Goal: Check status: Check status

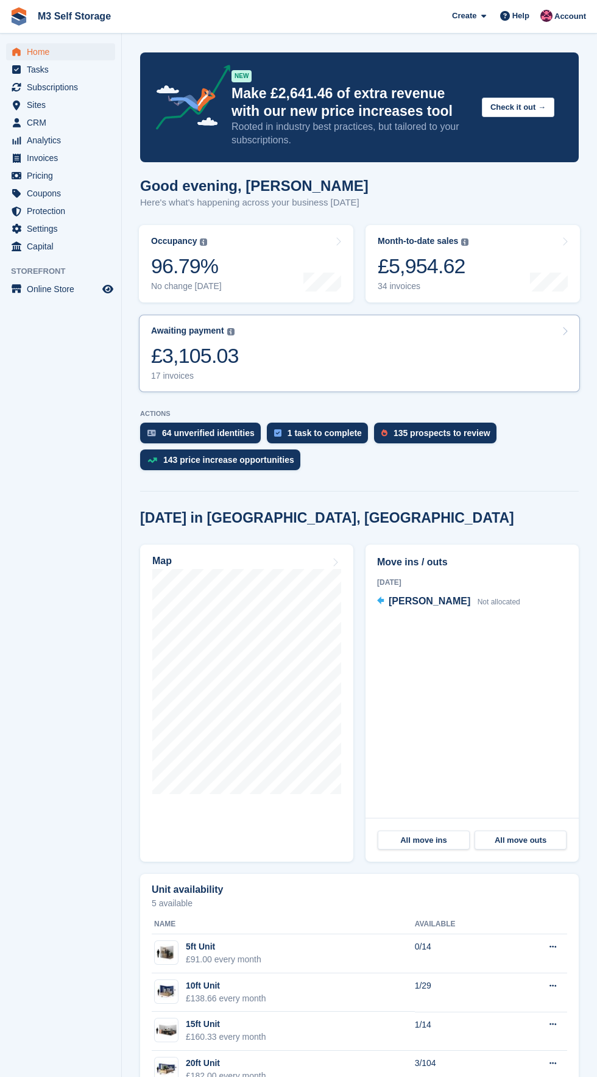
click at [301, 362] on link "Awaiting payment The total outstanding balance on all open invoices. £3,105.03 …" at bounding box center [359, 353] width 441 height 77
click at [372, 356] on link "Awaiting payment The total outstanding balance on all open invoices. £3,105.03 …" at bounding box center [359, 353] width 441 height 77
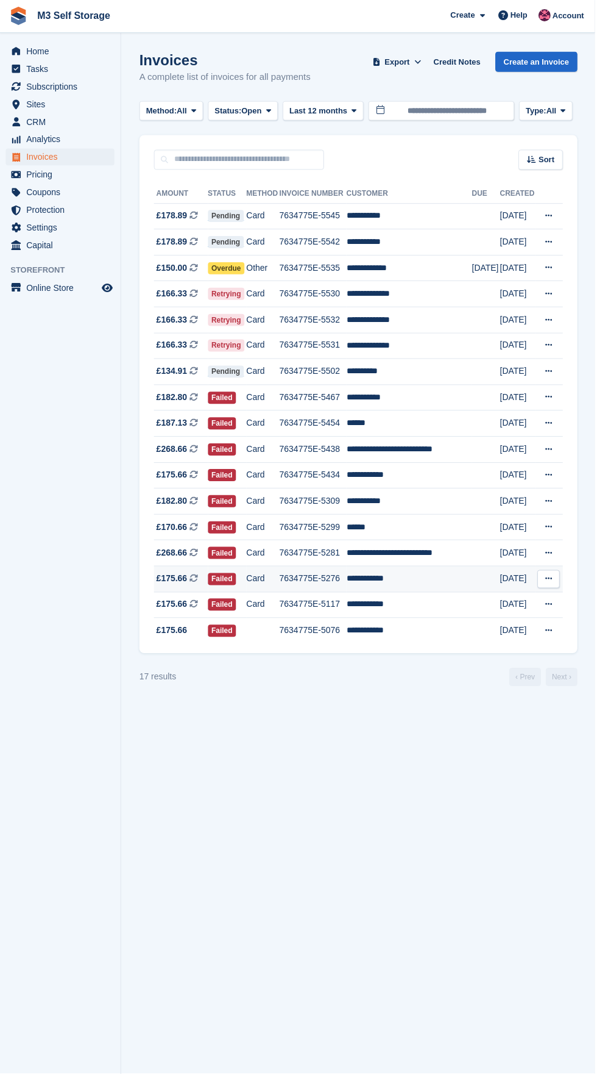
click at [425, 575] on td "**********" at bounding box center [411, 581] width 126 height 26
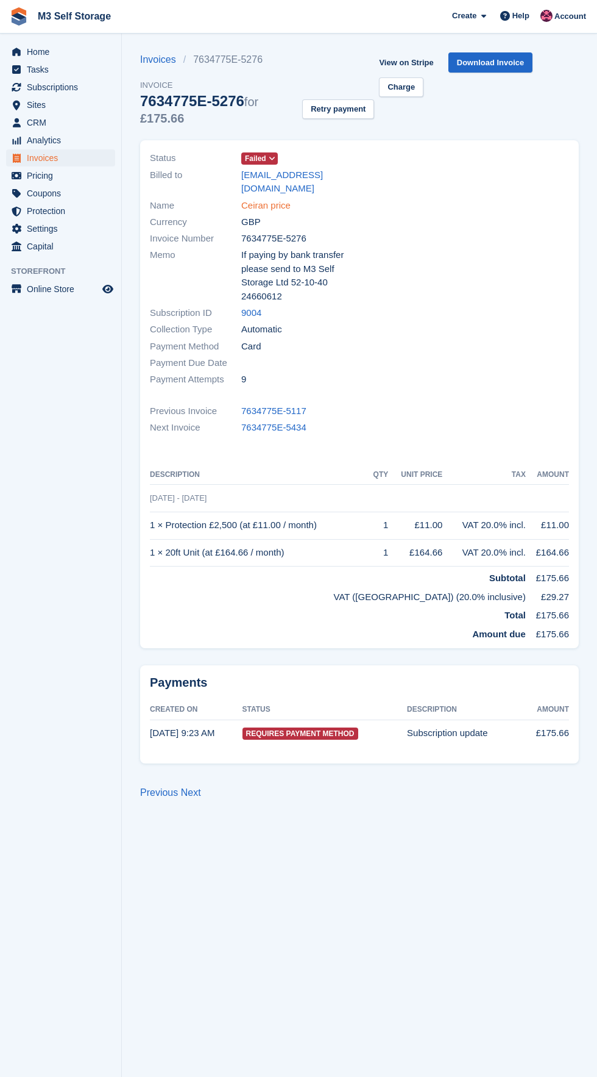
click at [283, 199] on link "Ceiran price" at bounding box center [265, 206] width 49 height 14
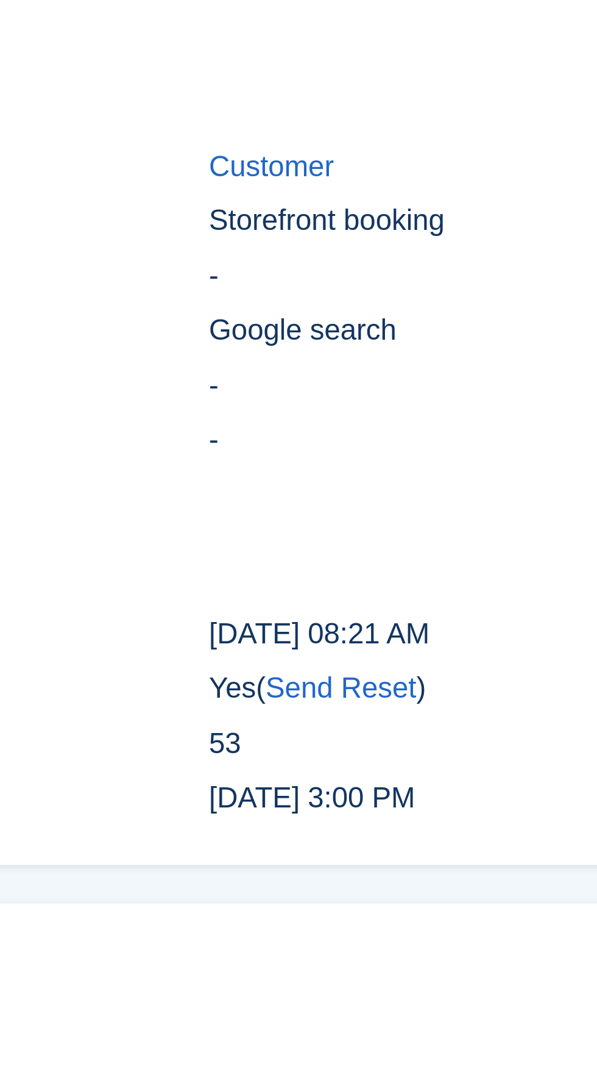
scroll to position [1673, 0]
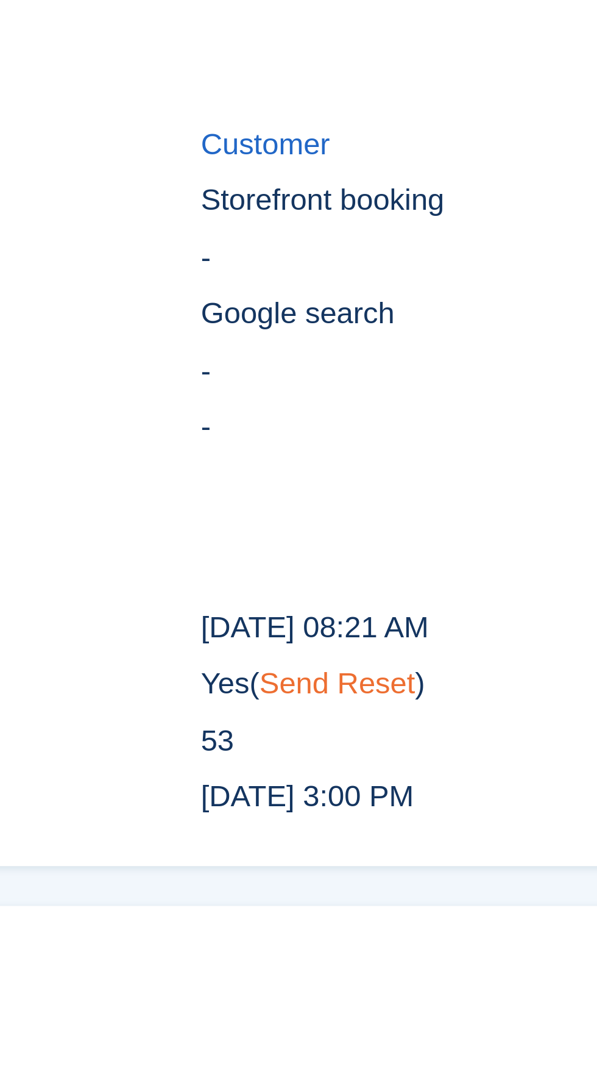
click at [416, 755] on link "Send Reset" at bounding box center [401, 755] width 48 height 10
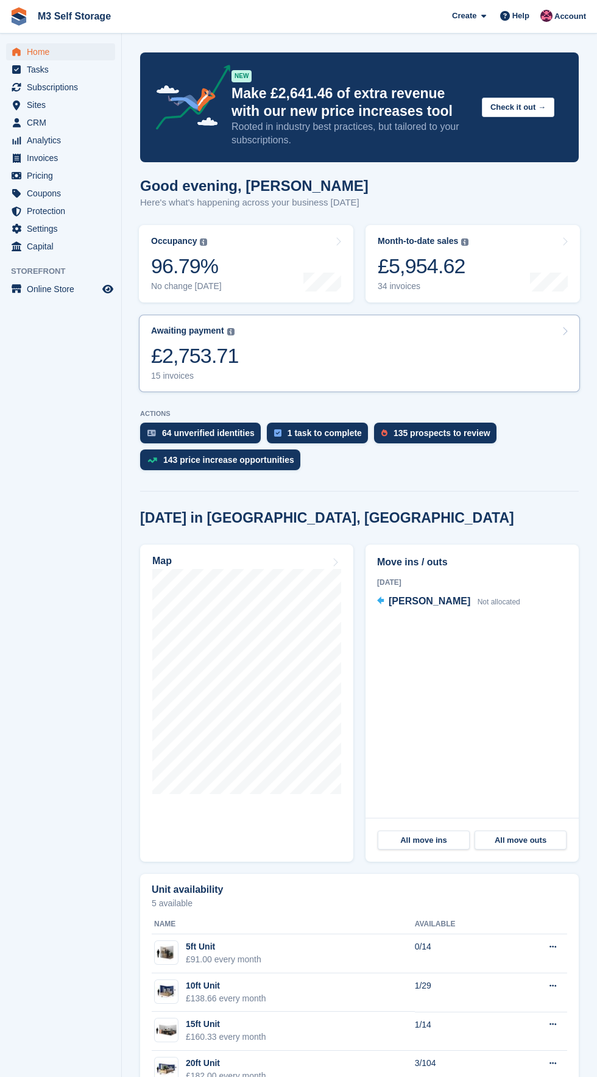
click at [377, 360] on link "Awaiting payment The total outstanding balance on all open invoices. £2,753.71 …" at bounding box center [359, 353] width 441 height 77
click at [283, 366] on link "Awaiting payment The total outstanding balance on all open invoices. £2,753.71 …" at bounding box center [359, 353] width 441 height 77
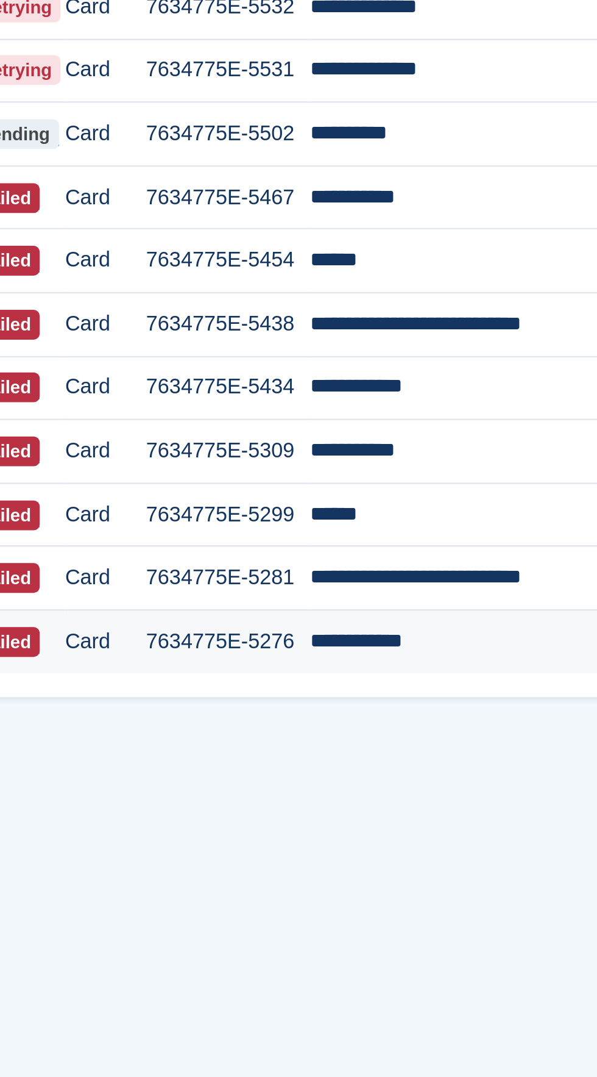
click at [401, 581] on td "**********" at bounding box center [411, 581] width 126 height 26
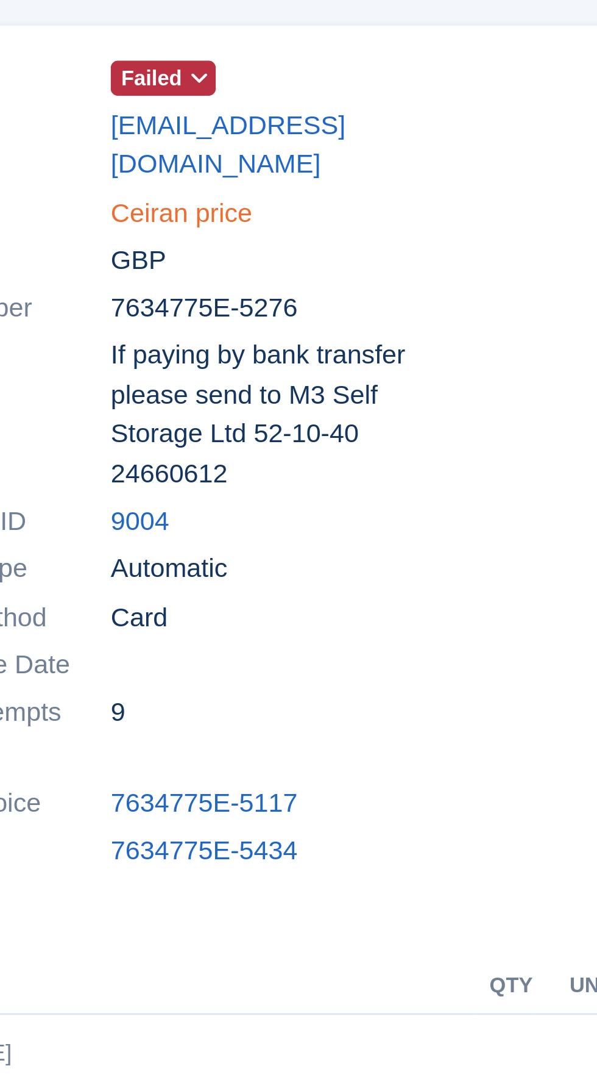
click at [286, 199] on link "Ceiran price" at bounding box center [265, 206] width 49 height 14
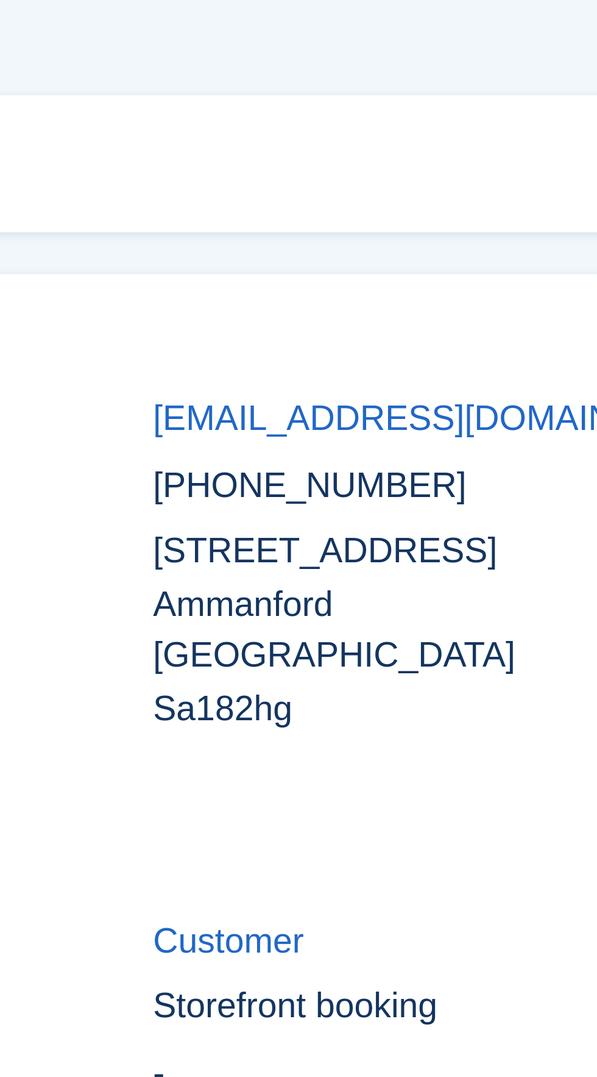
scroll to position [1744, 0]
